Goal: Transaction & Acquisition: Book appointment/travel/reservation

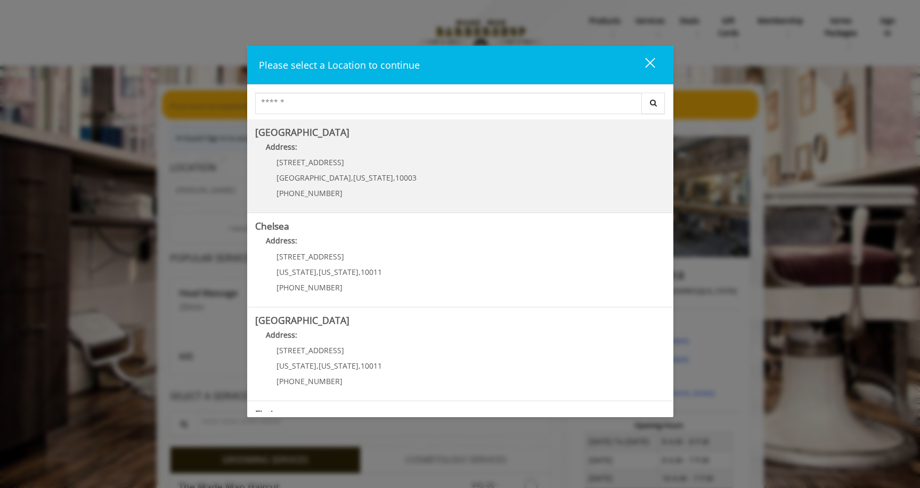
click at [395, 169] on Village "[GEOGRAPHIC_DATA] Address: [STREET_ADDRESS][US_STATE] (212) 598-1840" at bounding box center [460, 166] width 410 height 78
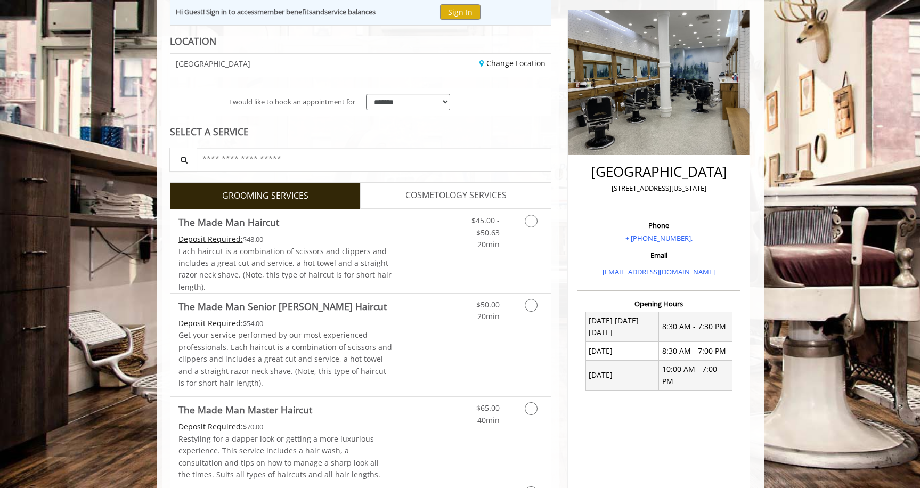
scroll to position [137, 0]
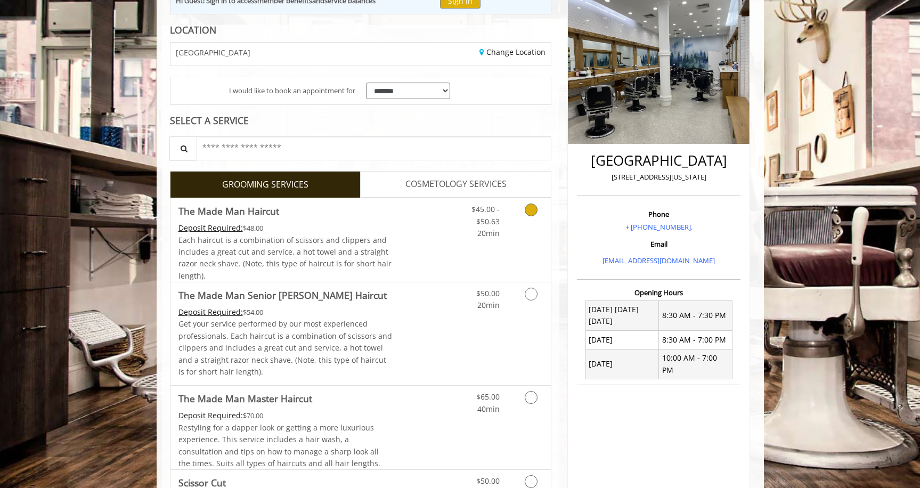
click at [524, 204] on link "Grooming services" at bounding box center [529, 218] width 27 height 41
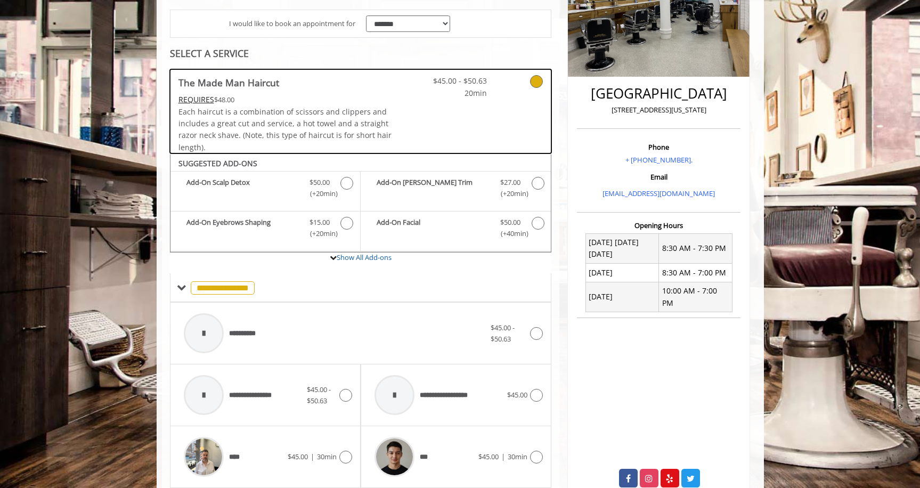
scroll to position [196, 0]
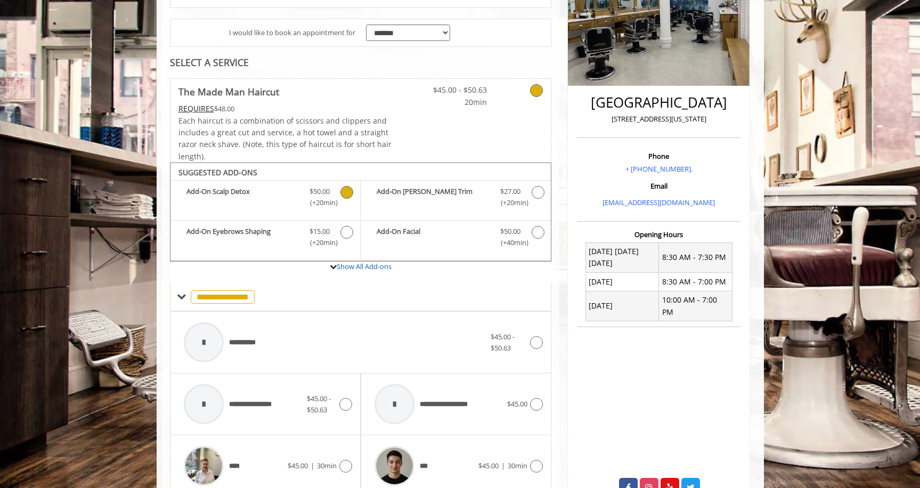
click at [346, 192] on icon "The Made Man Haircut Add-onS" at bounding box center [347, 192] width 13 height 13
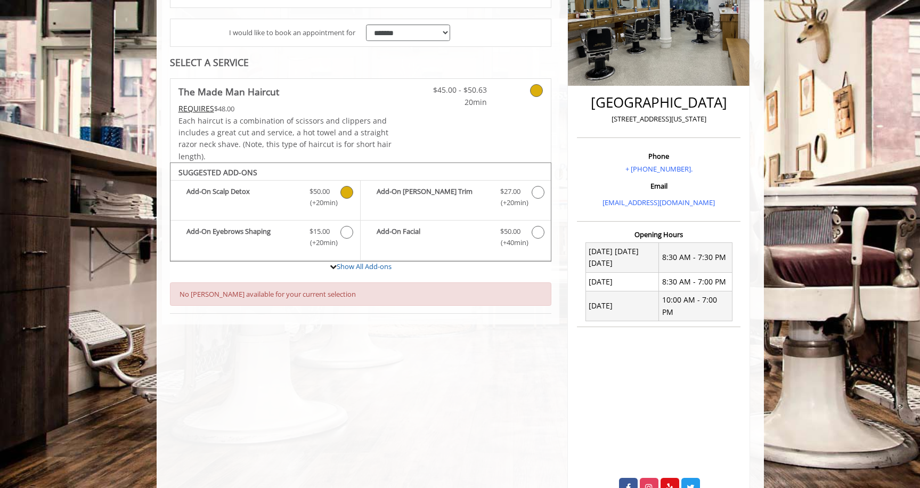
scroll to position [220, 0]
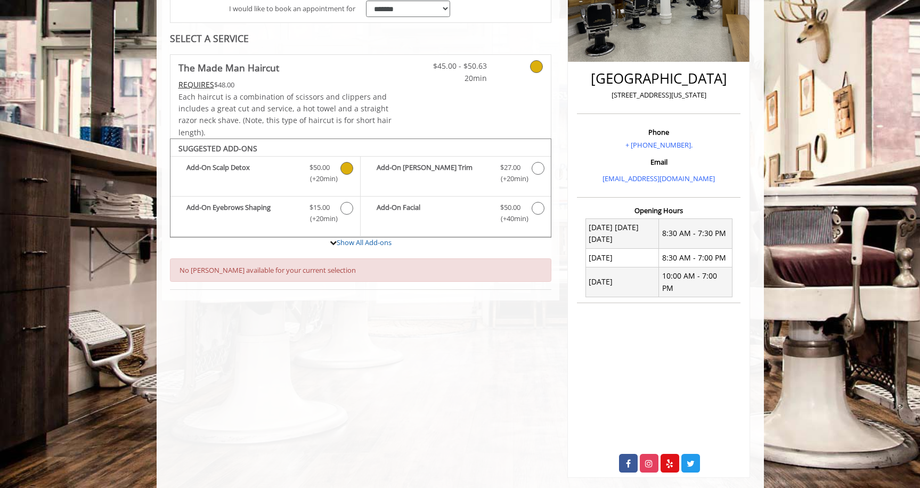
click at [347, 168] on icon "The Made Man Haircut Add-onS" at bounding box center [347, 168] width 13 height 13
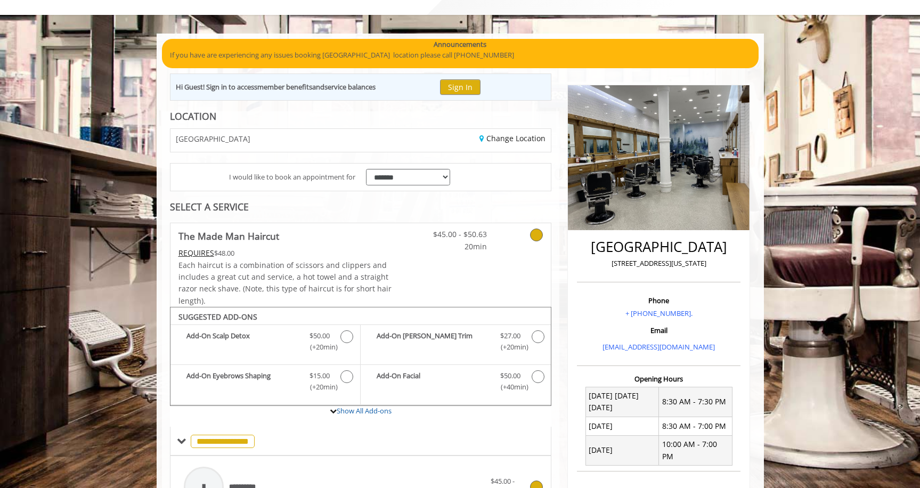
scroll to position [0, 0]
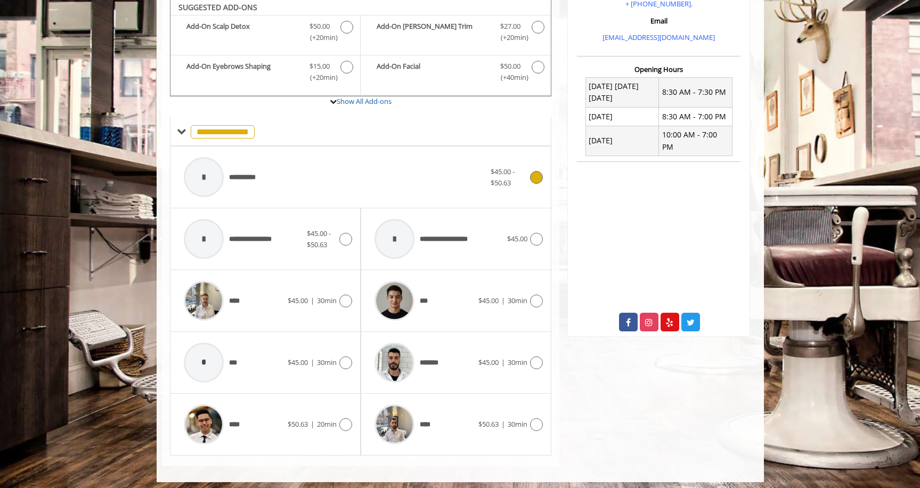
click at [521, 174] on span "$45.00 - $50.63" at bounding box center [509, 177] width 37 height 22
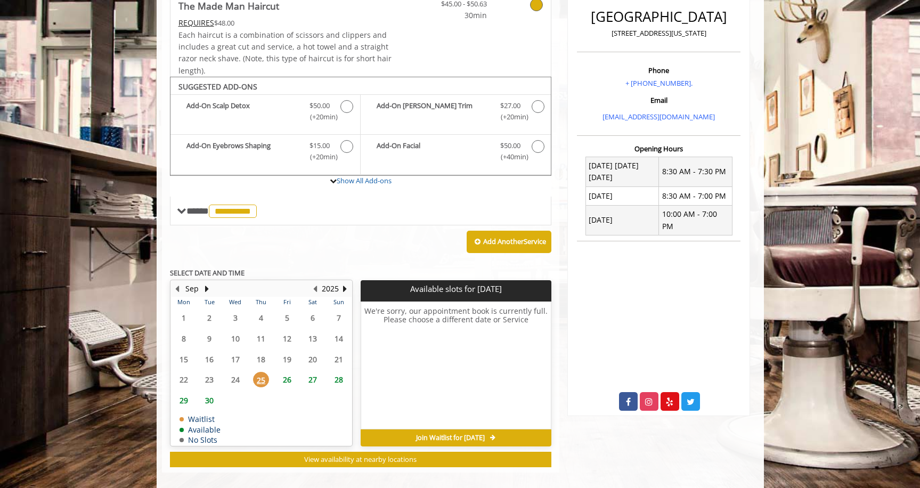
scroll to position [287, 0]
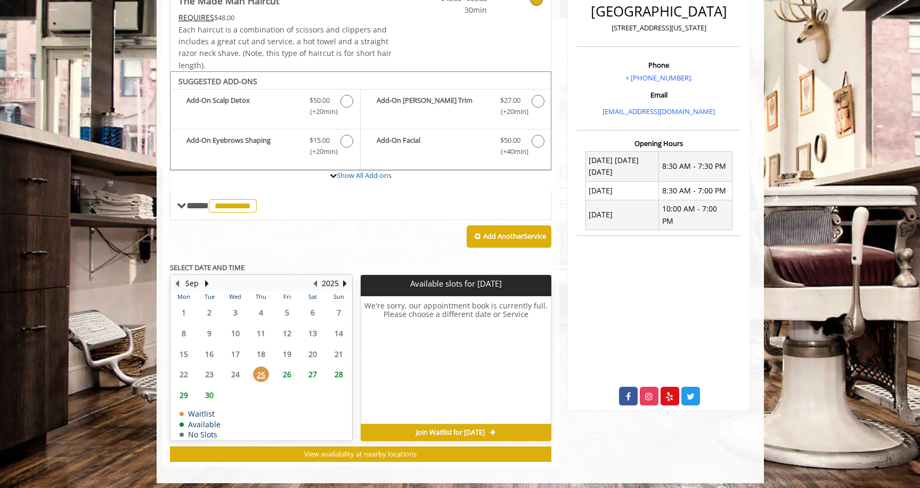
click at [315, 368] on span "27" at bounding box center [313, 374] width 16 height 15
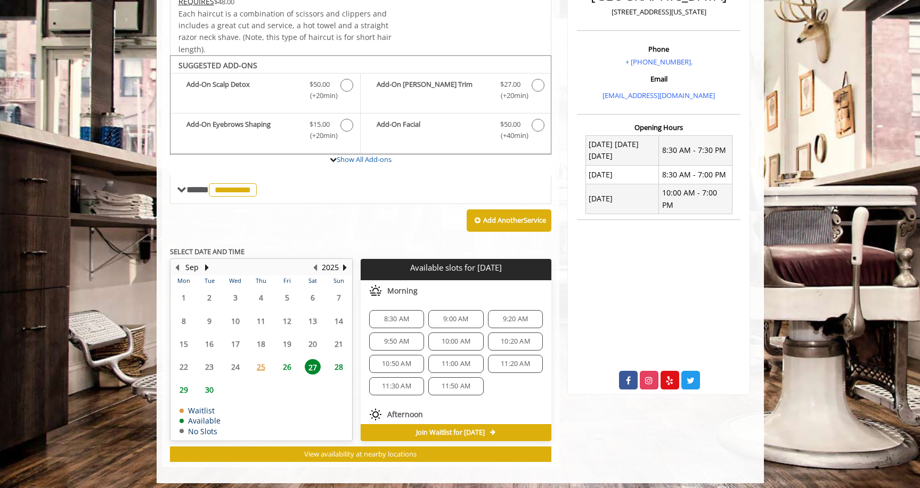
click at [289, 362] on span "26" at bounding box center [287, 366] width 16 height 15
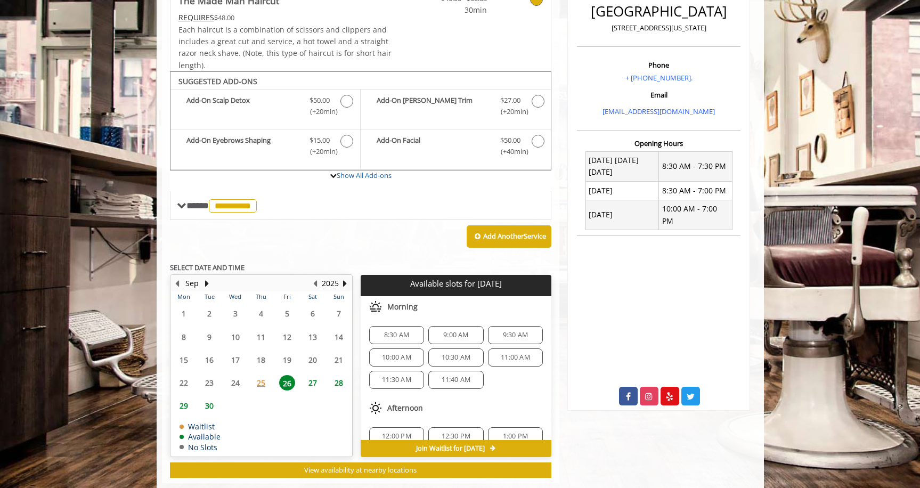
scroll to position [303, 0]
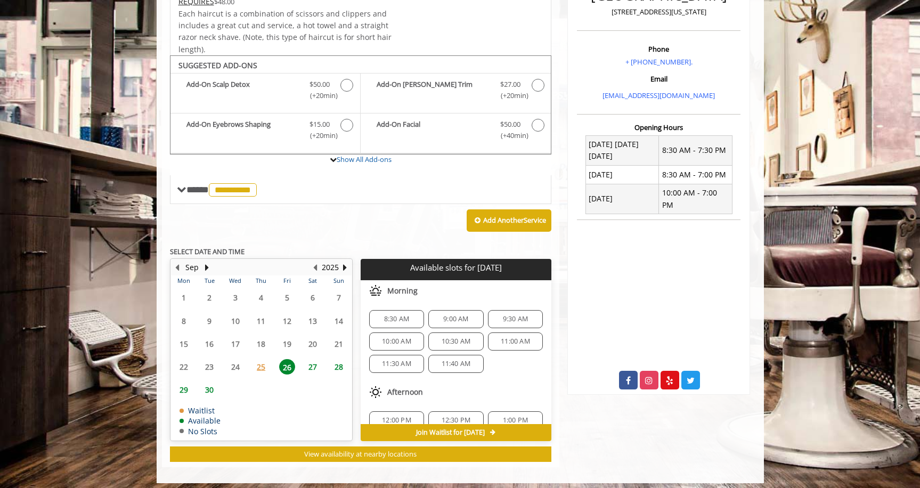
click at [314, 364] on span "27" at bounding box center [313, 366] width 16 height 15
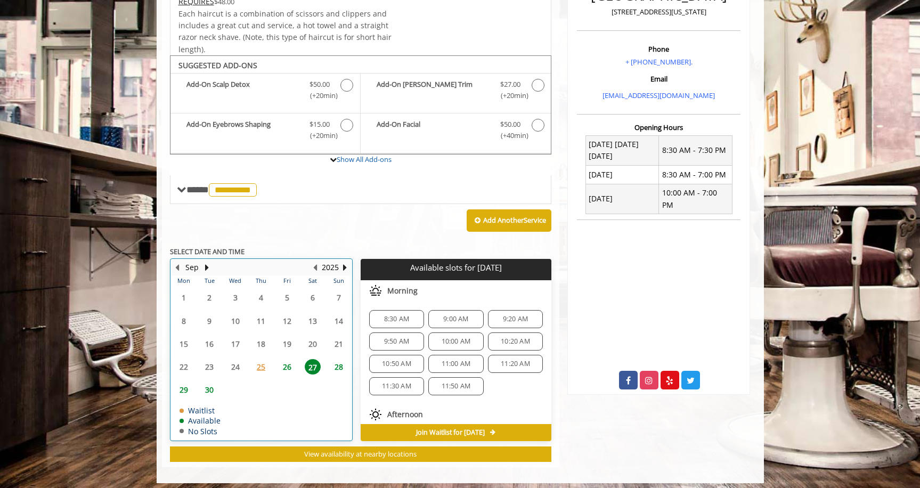
click at [297, 363] on div "26" at bounding box center [286, 366] width 21 height 15
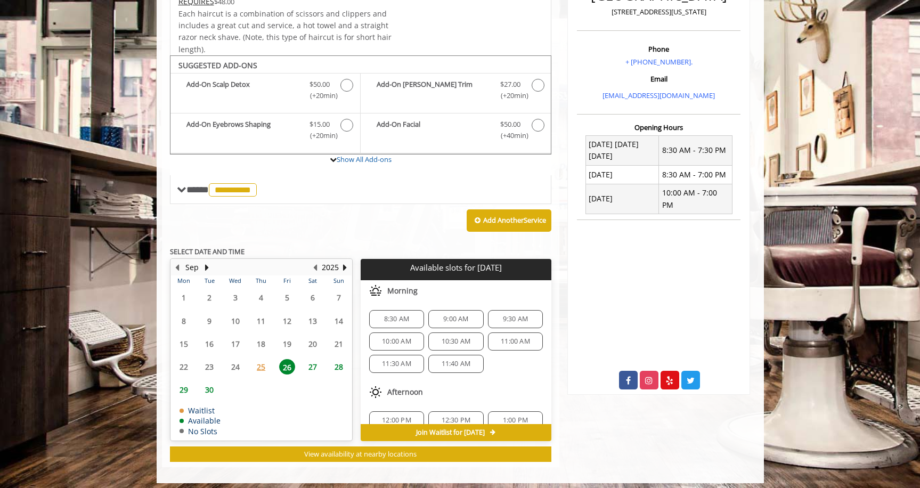
click at [332, 361] on span "28" at bounding box center [339, 366] width 16 height 15
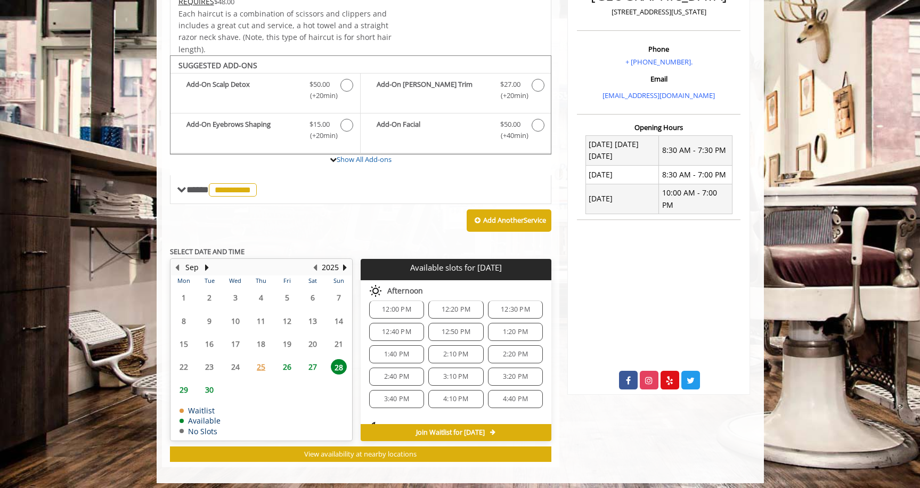
scroll to position [114, 0]
click at [297, 365] on div "26" at bounding box center [286, 366] width 21 height 15
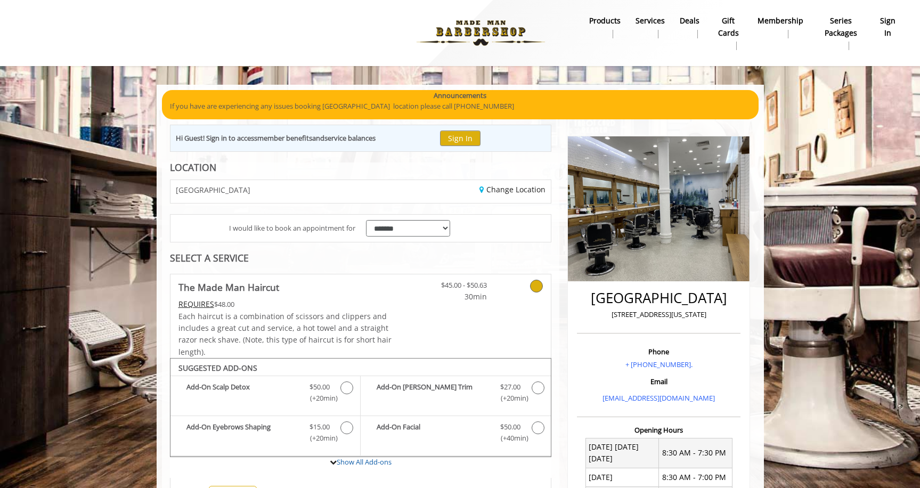
scroll to position [0, 0]
